Goal: Task Accomplishment & Management: Manage account settings

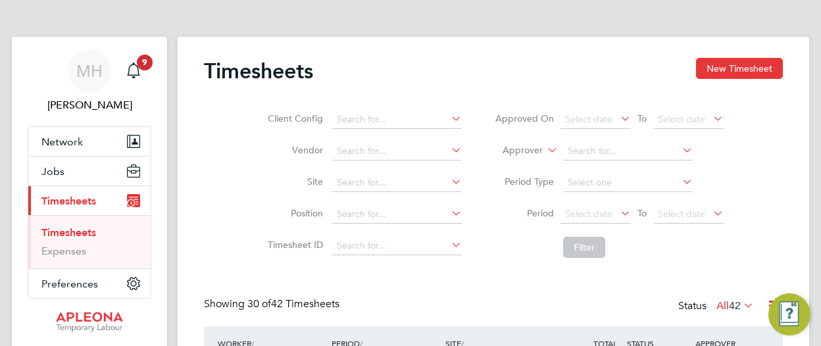
click at [78, 232] on link "Timesheets" at bounding box center [68, 232] width 55 height 12
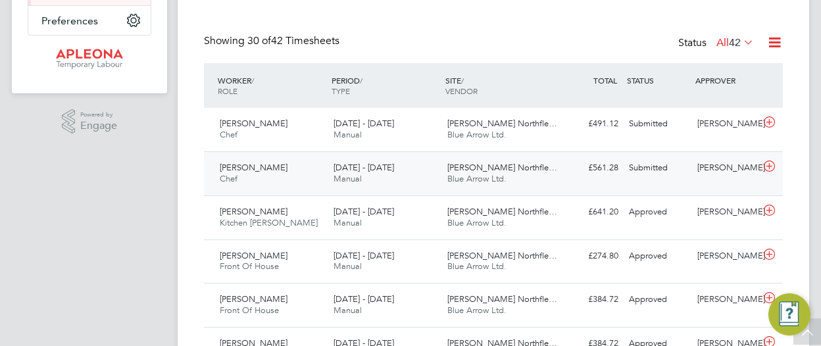
click at [517, 174] on div "Kimberly Clark Northfle… Blue Arrow Ltd." at bounding box center [499, 173] width 114 height 33
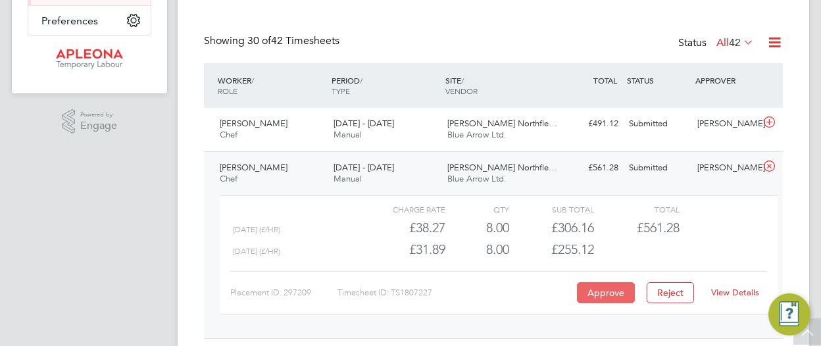
click at [613, 295] on button "Approve" at bounding box center [606, 292] width 58 height 21
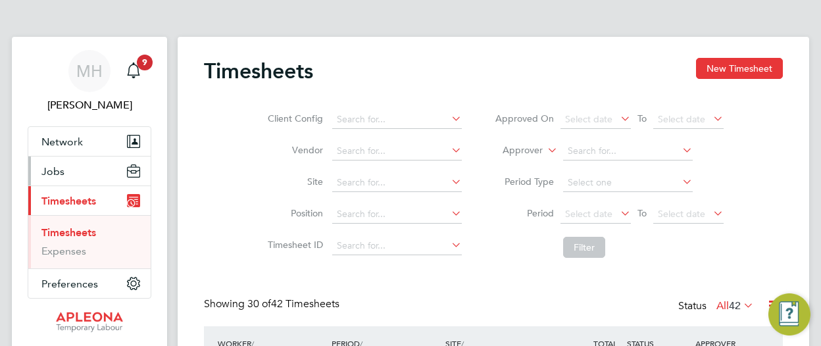
click at [50, 173] on span "Jobs" at bounding box center [52, 171] width 23 height 12
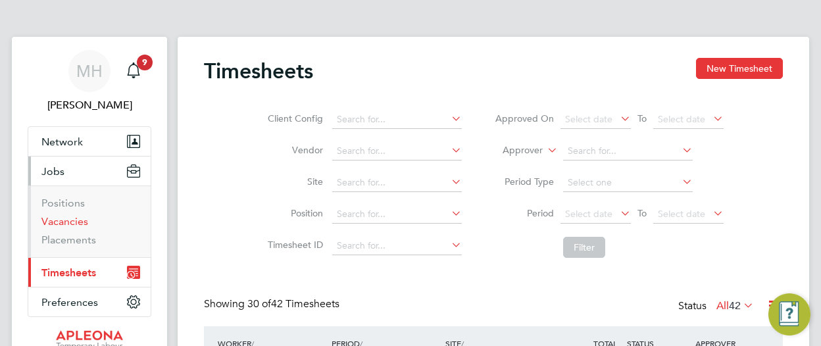
click at [74, 217] on link "Vacancies" at bounding box center [64, 221] width 47 height 12
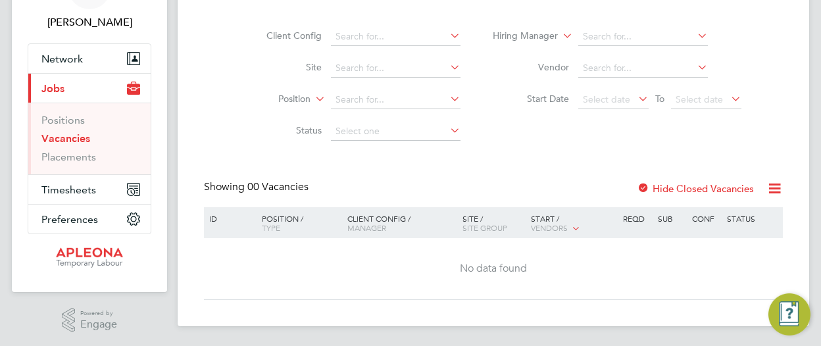
scroll to position [84, 0]
click at [63, 137] on link "Vacancies" at bounding box center [65, 137] width 49 height 12
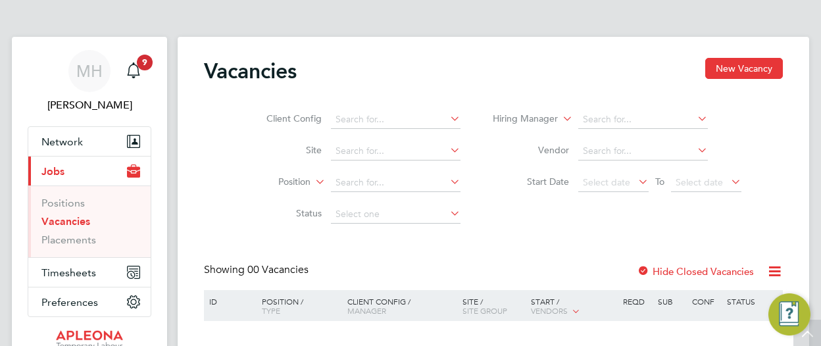
scroll to position [0, 0]
click at [72, 240] on link "Placements" at bounding box center [68, 239] width 55 height 12
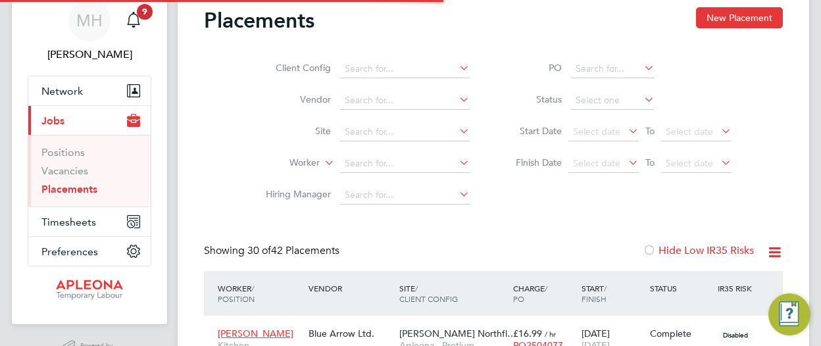
scroll to position [7, 7]
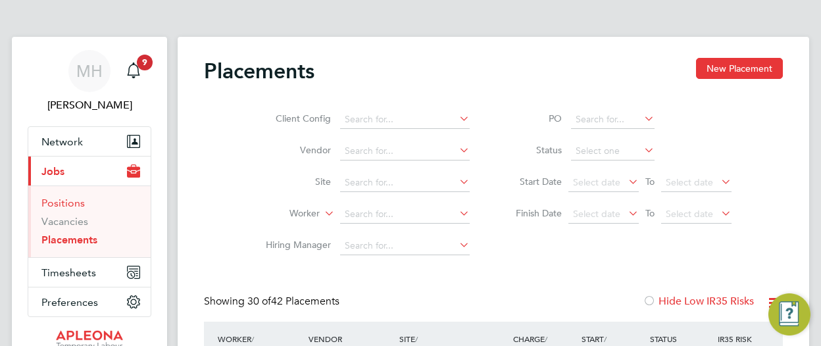
click at [70, 202] on link "Positions" at bounding box center [62, 203] width 43 height 12
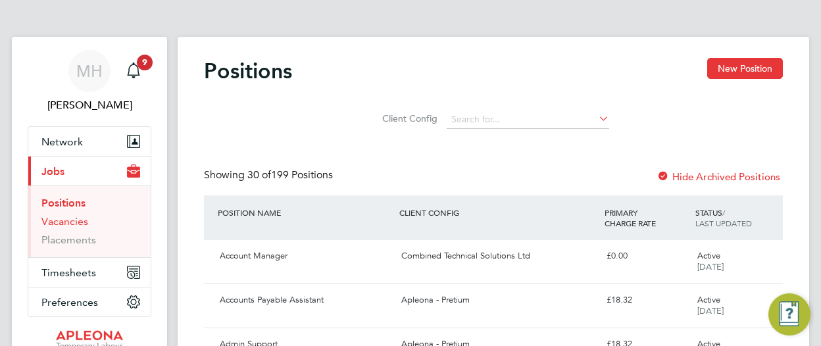
click at [78, 222] on link "Vacancies" at bounding box center [64, 221] width 47 height 12
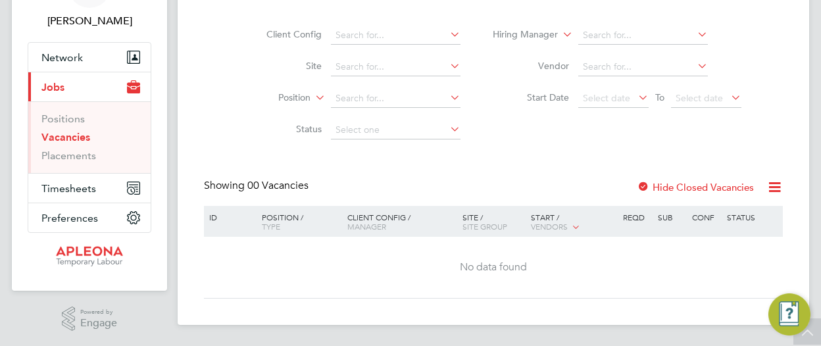
click at [777, 186] on icon at bounding box center [774, 187] width 16 height 16
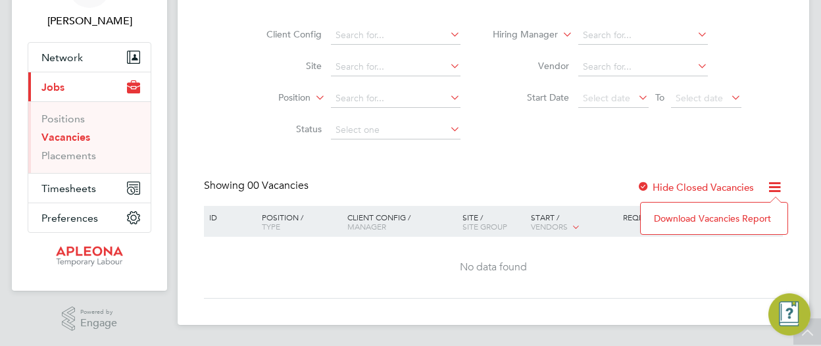
click at [729, 116] on div "Client Config Site Position Status Hiring Manager Vendor Start Date Select date…" at bounding box center [493, 79] width 579 height 133
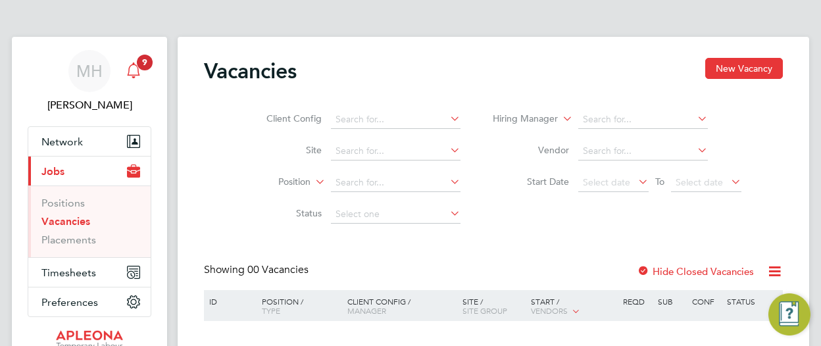
click at [146, 72] on div "Main navigation" at bounding box center [133, 71] width 26 height 26
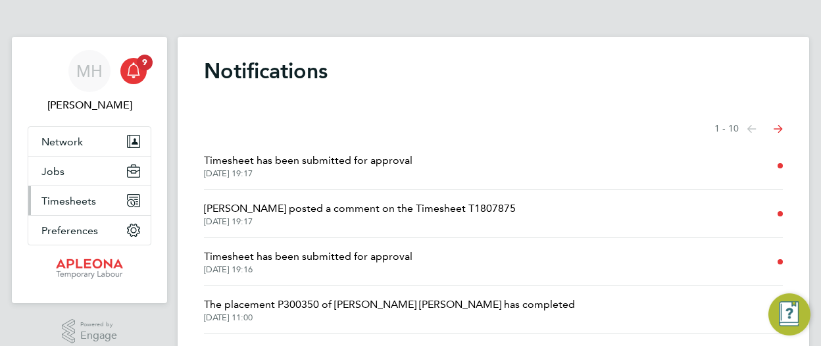
click at [74, 199] on span "Timesheets" at bounding box center [68, 201] width 55 height 12
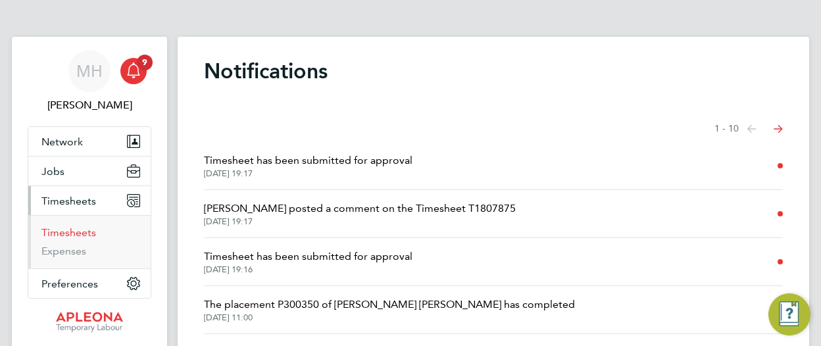
click at [81, 230] on link "Timesheets" at bounding box center [68, 232] width 55 height 12
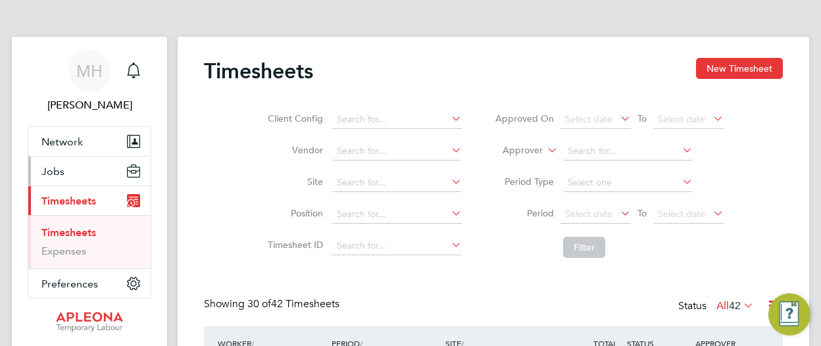
click at [54, 173] on span "Jobs" at bounding box center [52, 171] width 23 height 12
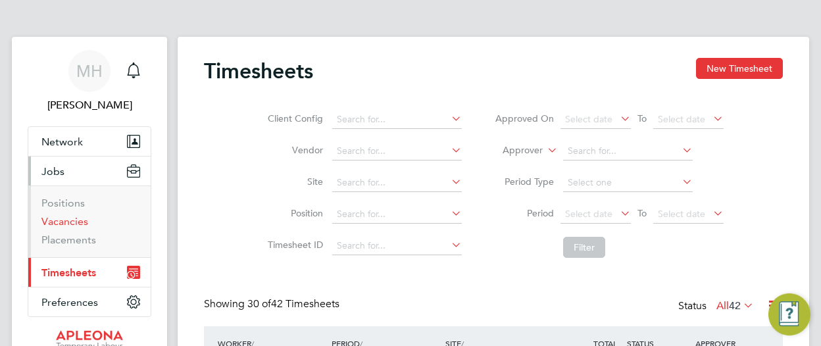
click at [66, 220] on link "Vacancies" at bounding box center [64, 221] width 47 height 12
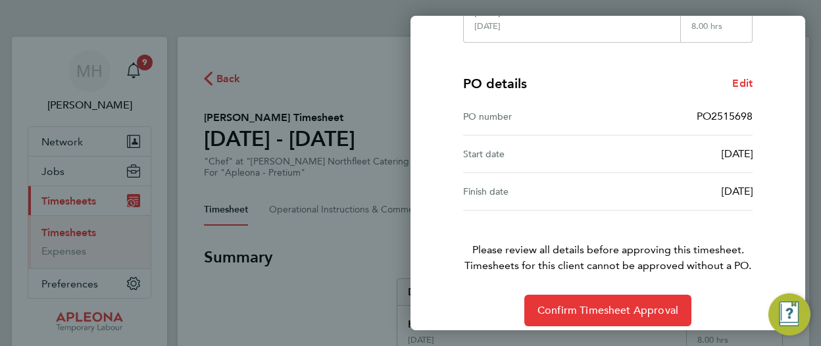
scroll to position [296, 0]
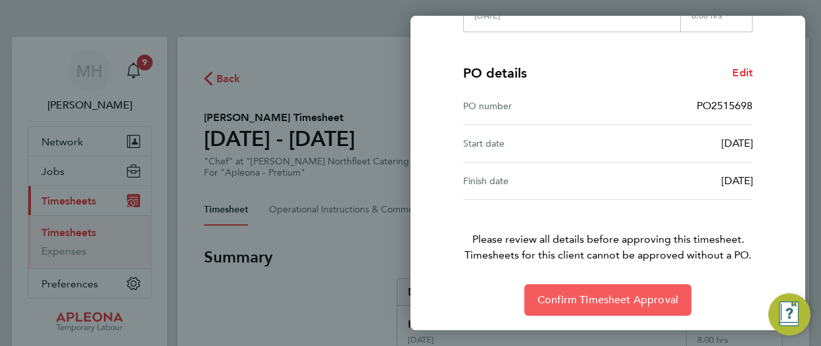
click at [614, 293] on span "Confirm Timesheet Approval" at bounding box center [607, 299] width 141 height 13
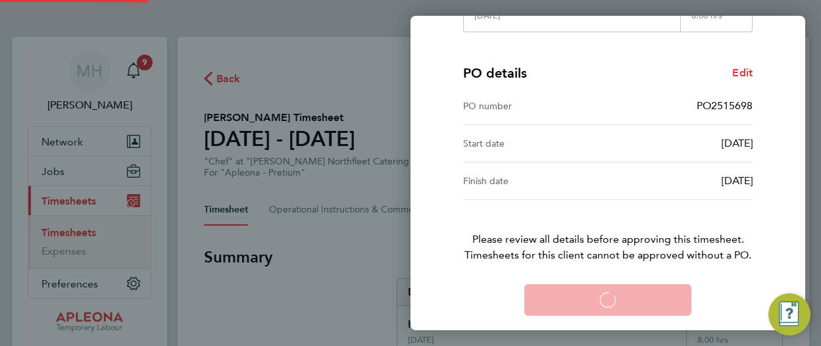
scroll to position [230, 0]
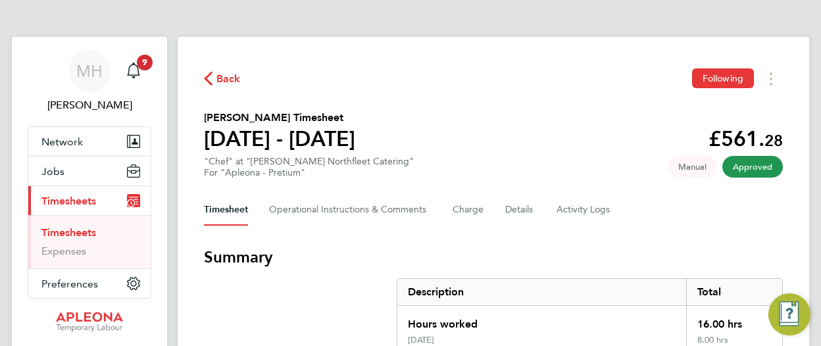
click at [80, 232] on link "Timesheets" at bounding box center [68, 232] width 55 height 12
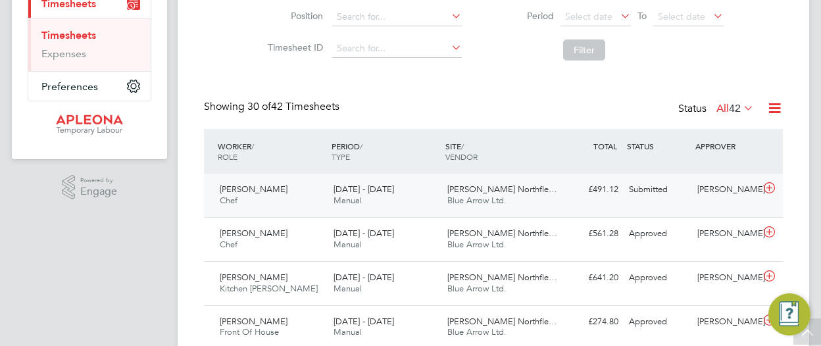
click at [492, 195] on span "Blue Arrow Ltd." at bounding box center [476, 200] width 59 height 11
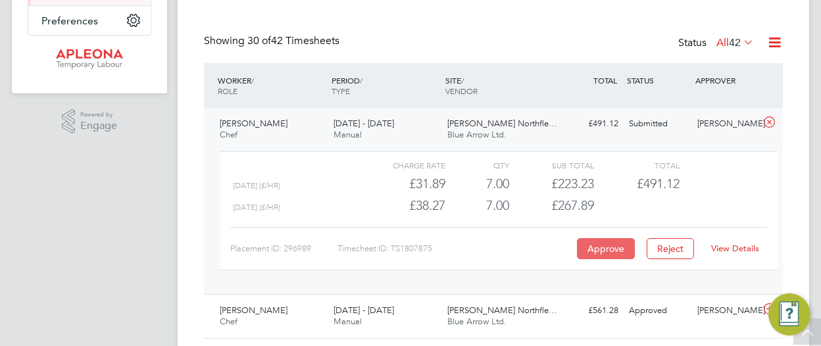
click at [596, 244] on button "Approve" at bounding box center [606, 248] width 58 height 21
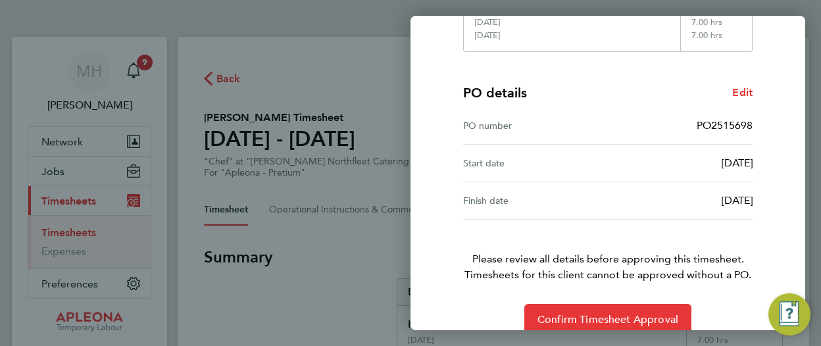
scroll to position [296, 0]
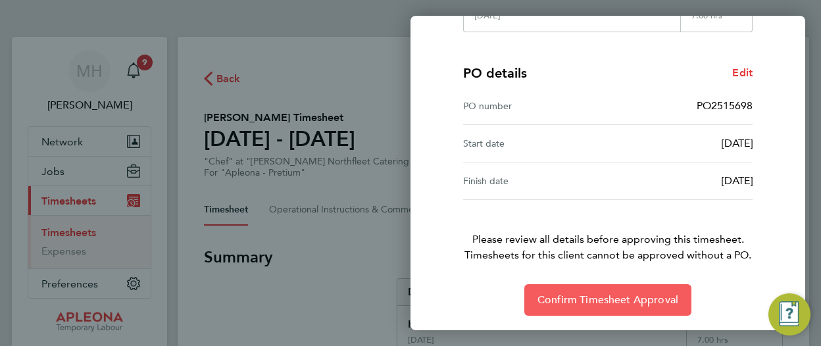
click at [641, 293] on span "Confirm Timesheet Approval" at bounding box center [607, 299] width 141 height 13
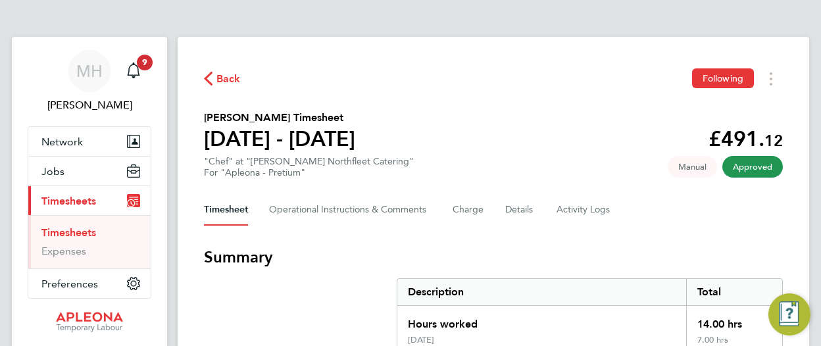
click at [82, 231] on link "Timesheets" at bounding box center [68, 232] width 55 height 12
